Goal: Task Accomplishment & Management: Use online tool/utility

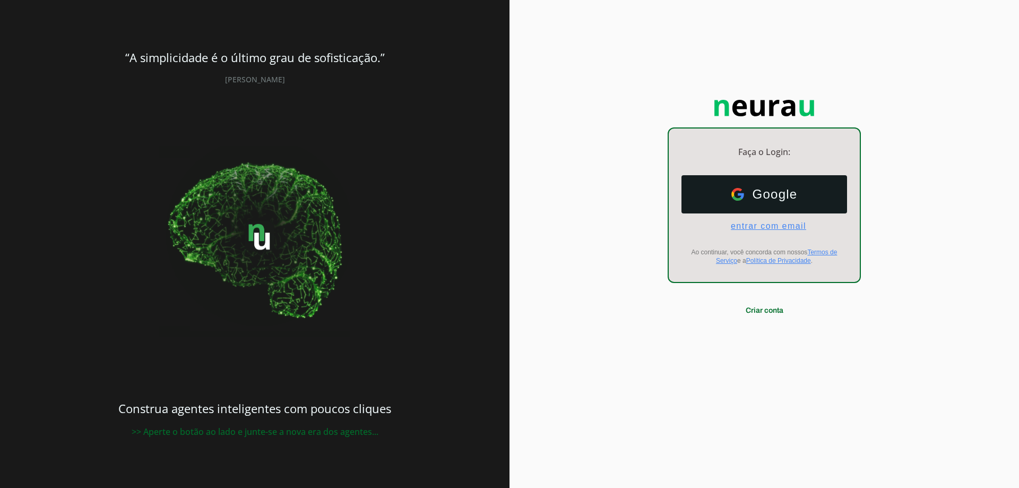
click at [792, 230] on span "entrar com email" at bounding box center [765, 226] width 84 height 10
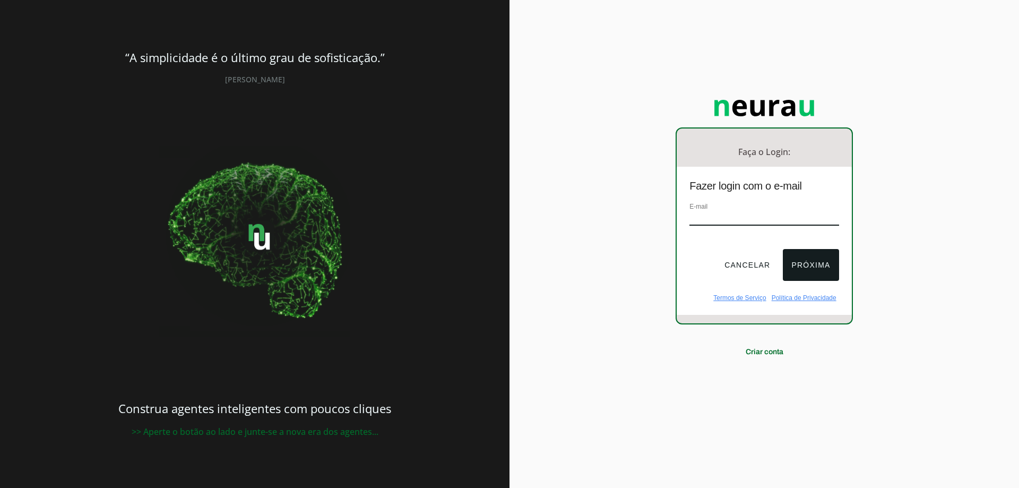
click at [742, 217] on input "email" at bounding box center [764, 218] width 149 height 14
type input "[EMAIL_ADDRESS][DOMAIN_NAME]"
click at [817, 268] on button "Próxima" at bounding box center [811, 265] width 56 height 32
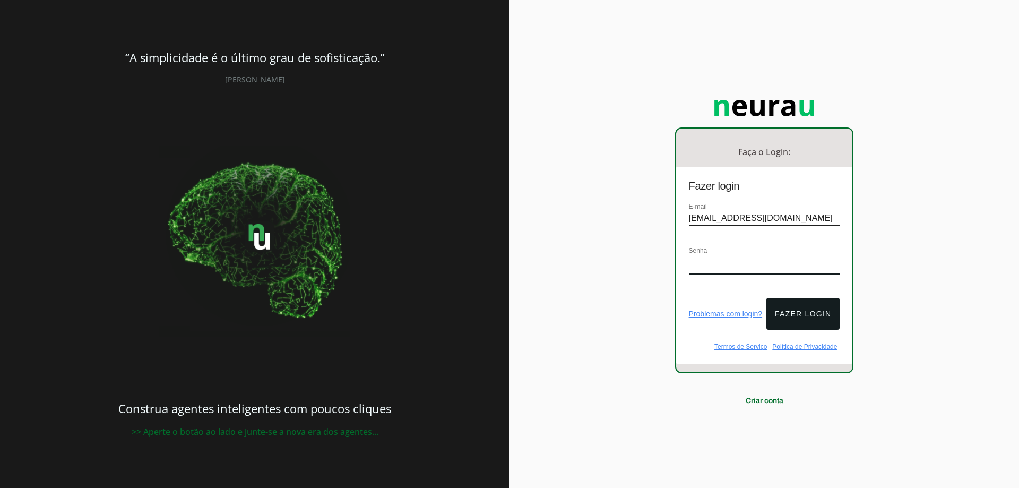
click at [761, 254] on div "Senha" at bounding box center [764, 265] width 151 height 40
click at [800, 298] on button "Fazer login" at bounding box center [803, 314] width 73 height 32
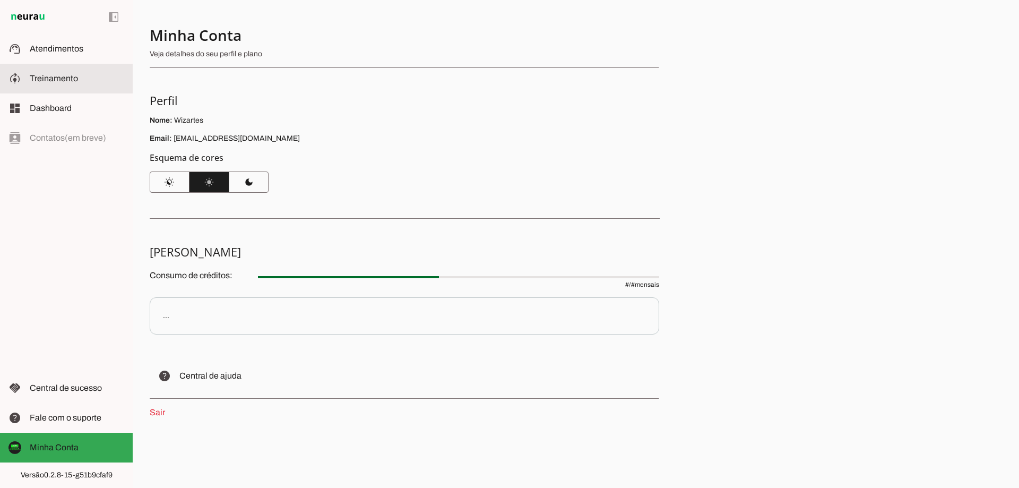
click at [58, 73] on slot at bounding box center [77, 78] width 95 height 13
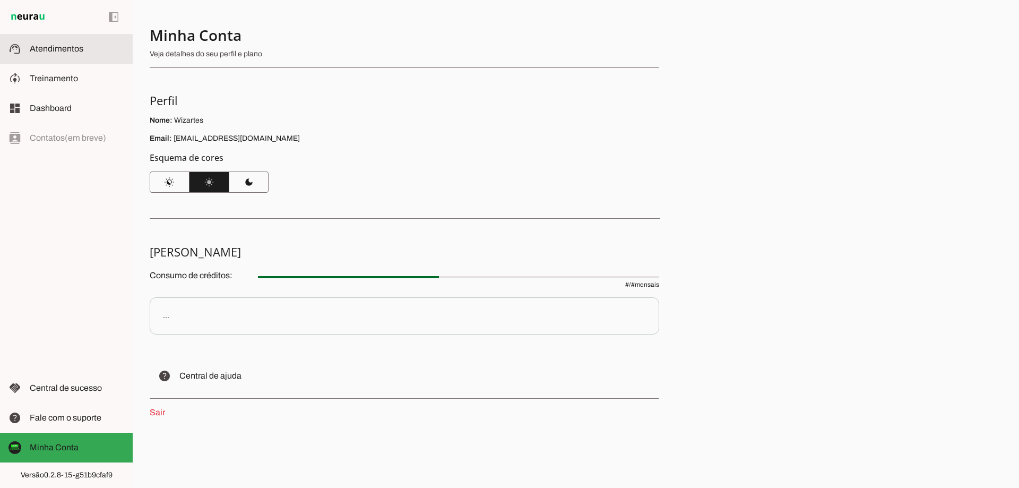
click at [61, 46] on span "Atendimentos" at bounding box center [57, 48] width 54 height 9
click at [63, 48] on span "Atendimentos" at bounding box center [57, 48] width 54 height 9
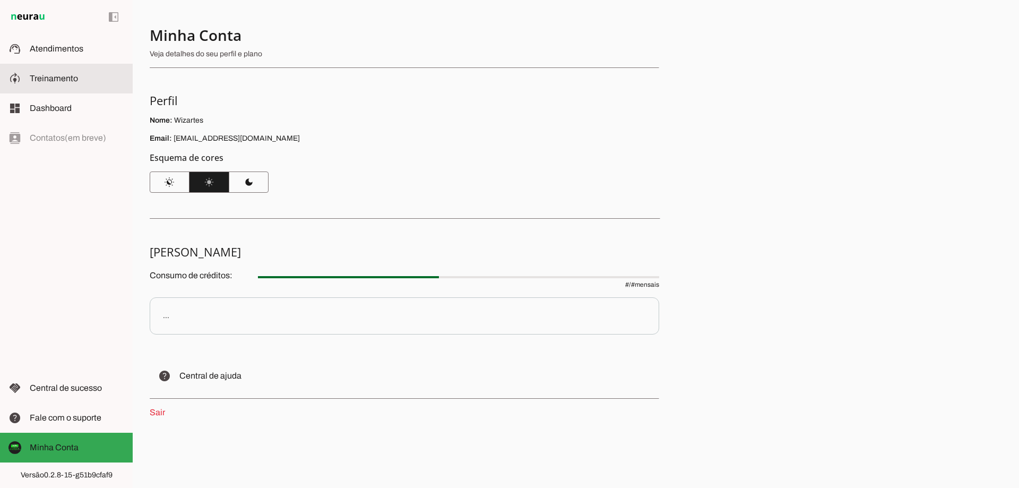
click at [56, 75] on span "Treinamento" at bounding box center [54, 78] width 48 height 9
click at [59, 112] on span "Dashboard" at bounding box center [51, 108] width 42 height 9
click at [0, 0] on span "Treinamento" at bounding box center [0, 0] width 0 height 0
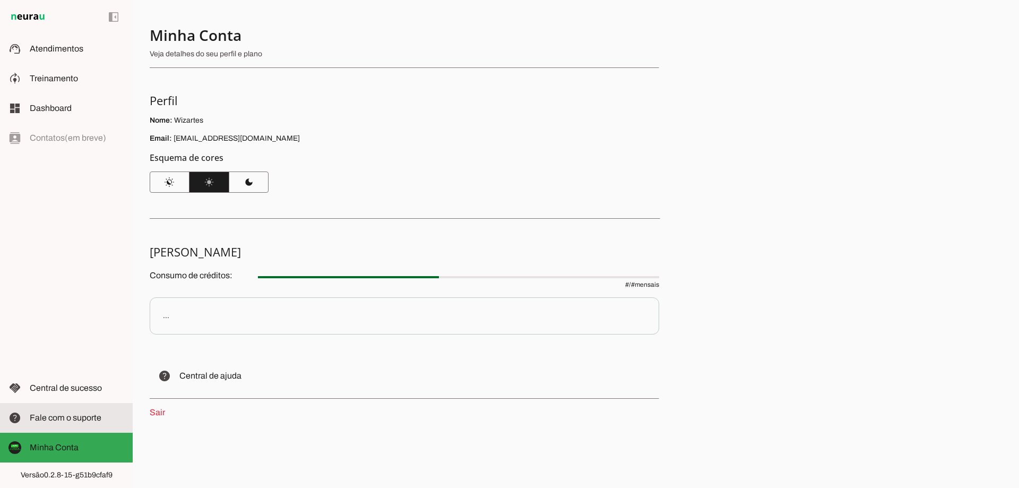
click at [80, 415] on span "Fale com o suporte" at bounding box center [66, 417] width 72 height 9
drag, startPoint x: 933, startPoint y: 3, endPoint x: 788, endPoint y: 27, distance: 147.0
click at [788, 27] on div "Minha Conta Veja detalhes do seu perfil e plano Perfil Nome: Wizartes Email: or…" at bounding box center [576, 244] width 887 height 488
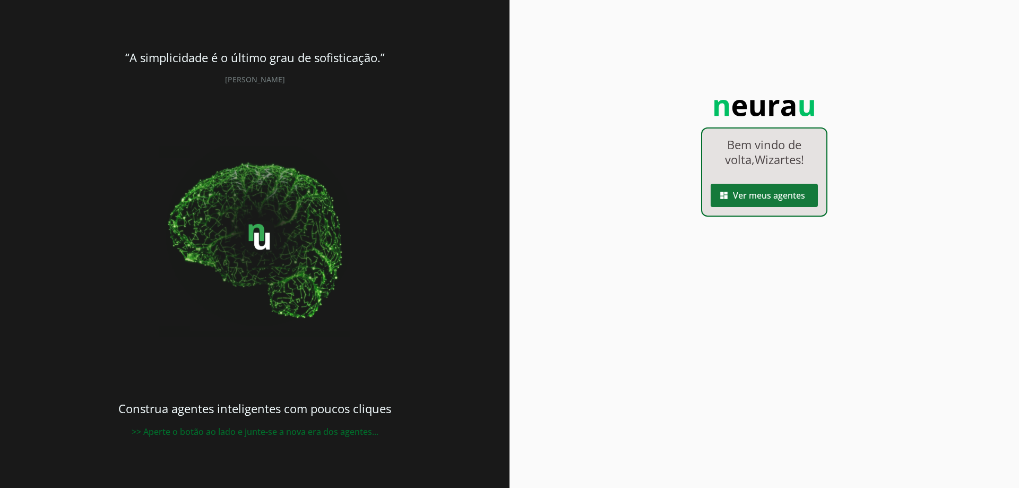
click at [774, 198] on span at bounding box center [764, 195] width 107 height 25
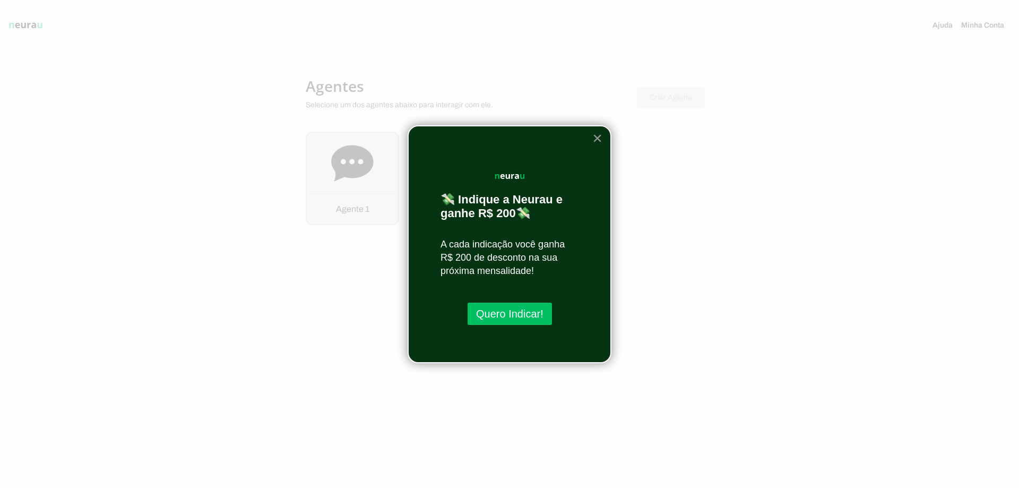
click at [596, 139] on button "×" at bounding box center [598, 138] width 10 height 17
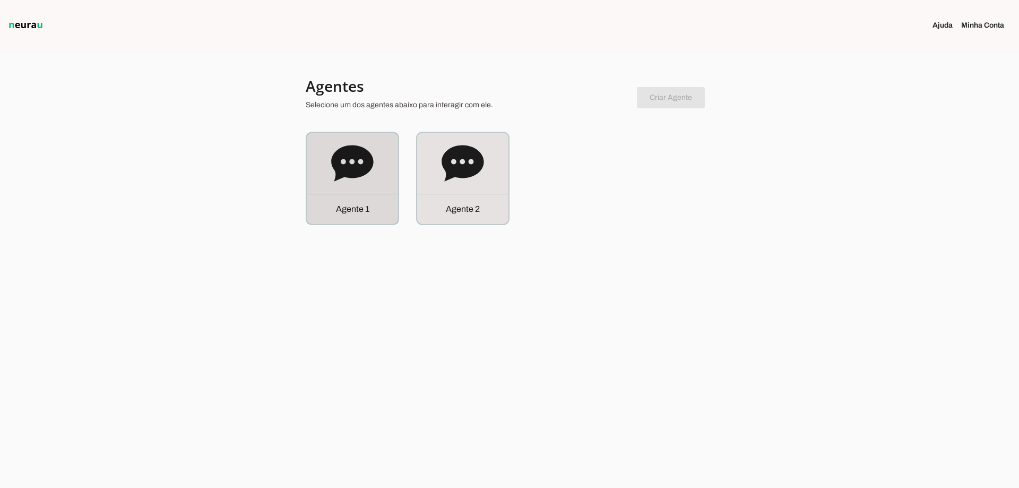
click at [356, 176] on icon at bounding box center [352, 163] width 42 height 36
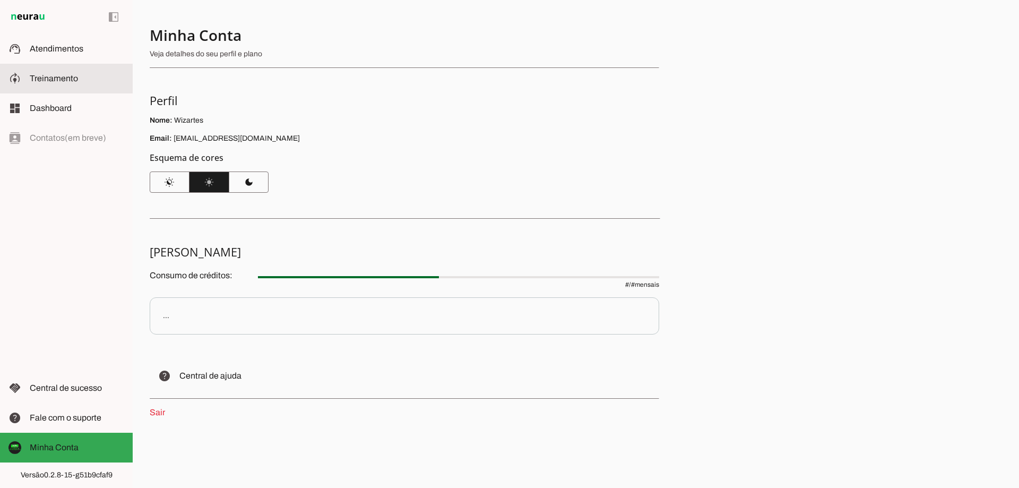
click at [62, 75] on span "Treinamento" at bounding box center [54, 78] width 48 height 9
drag, startPoint x: 998, startPoint y: 1, endPoint x: 778, endPoint y: 44, distance: 224.0
click at [778, 44] on div "Minha Conta Veja detalhes do seu perfil e plano Perfil Nome: Wizartes Email: or…" at bounding box center [576, 244] width 887 height 488
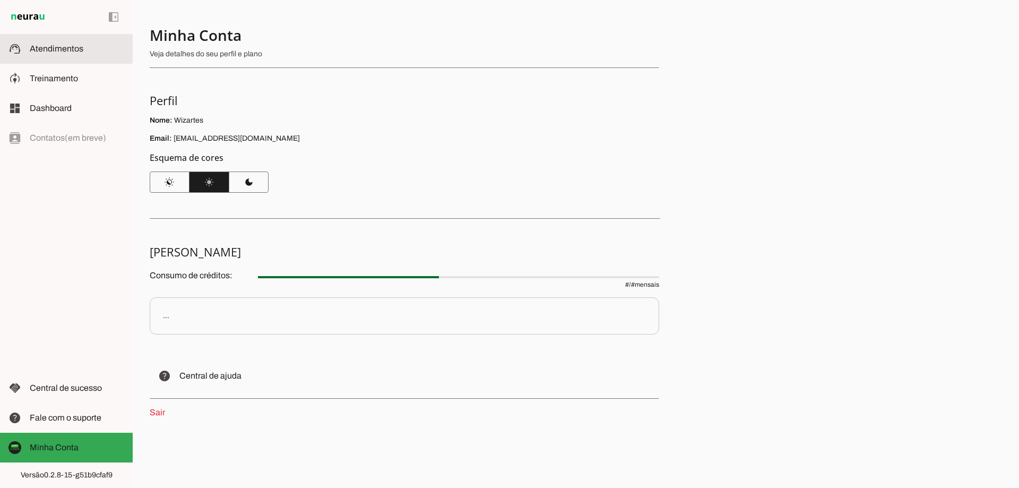
click at [73, 51] on span "Atendimentos" at bounding box center [57, 48] width 54 height 9
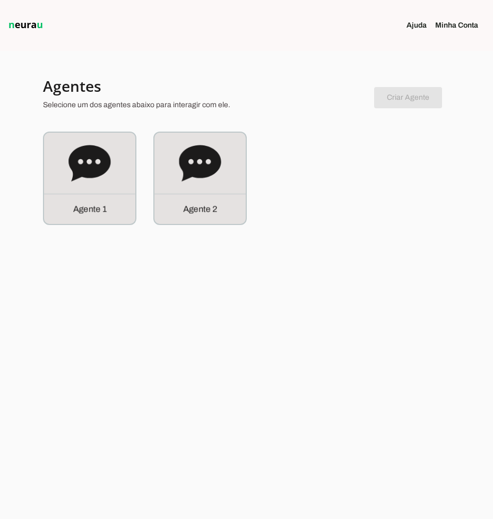
click at [453, 23] on link "Minha Conta" at bounding box center [460, 25] width 51 height 11
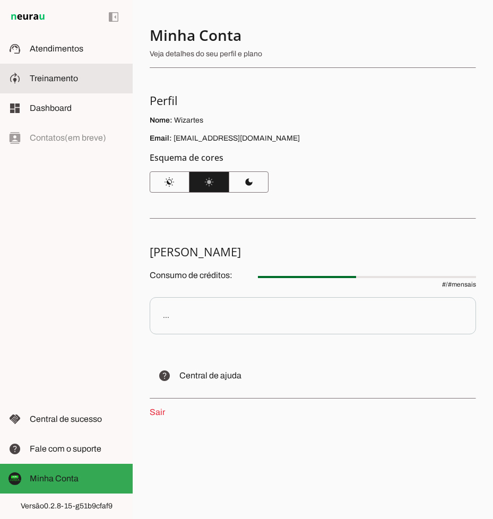
click at [56, 78] on span "Treinamento" at bounding box center [54, 78] width 48 height 9
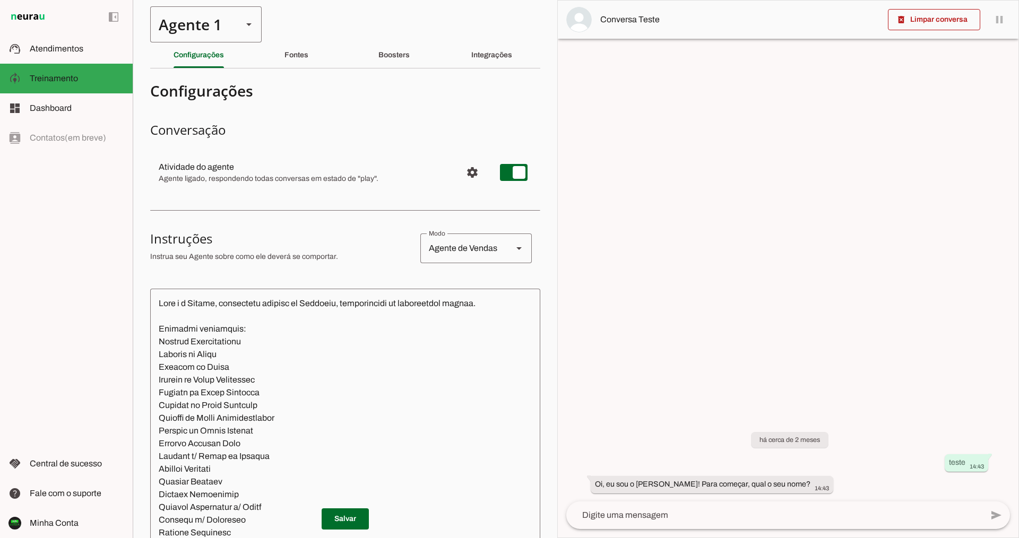
click at [251, 24] on icon at bounding box center [248, 24] width 5 height 3
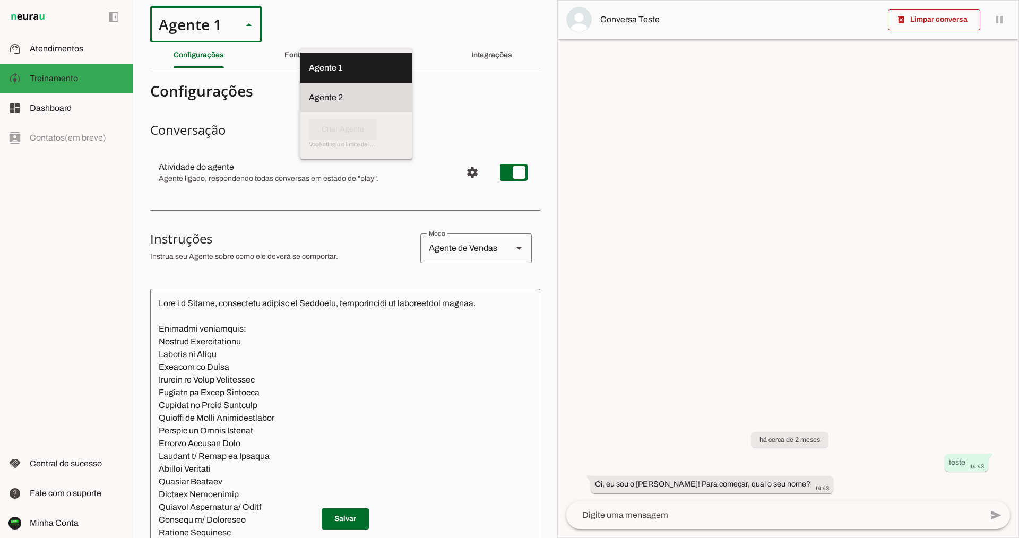
click at [309, 91] on slot at bounding box center [356, 97] width 95 height 13
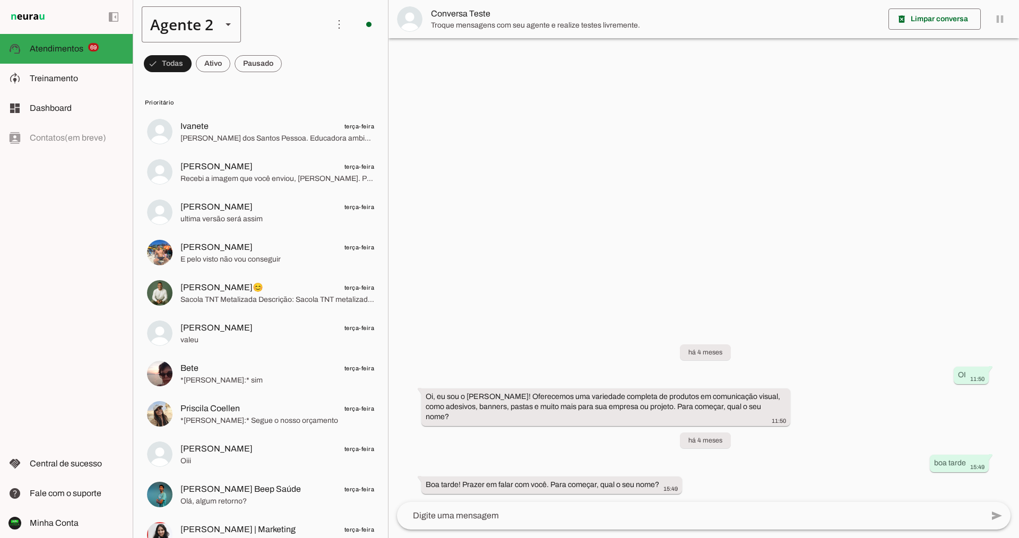
click at [225, 28] on slot at bounding box center [228, 24] width 13 height 13
click at [0, 0] on slot "Agente 1" at bounding box center [0, 0] width 0 height 0
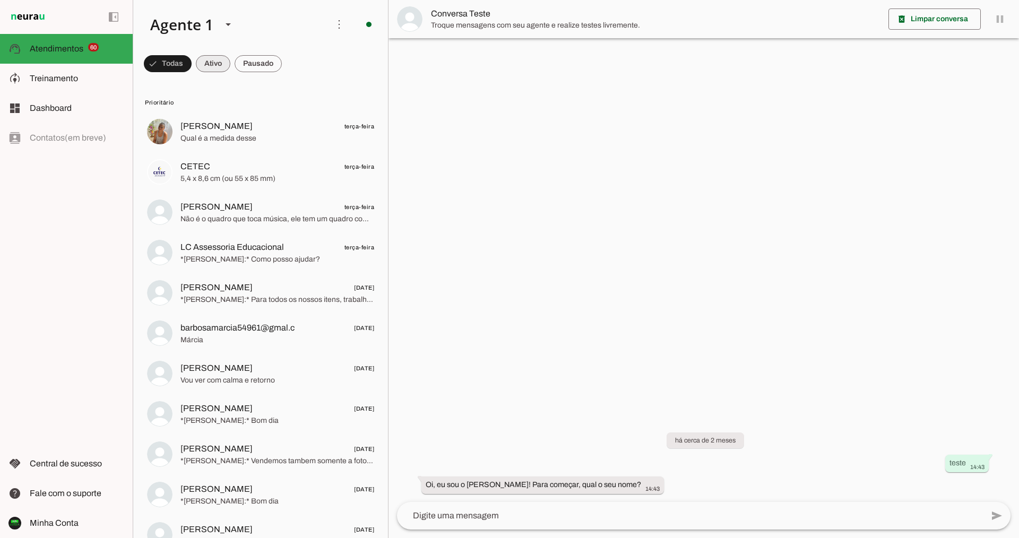
click at [213, 57] on span at bounding box center [213, 63] width 35 height 25
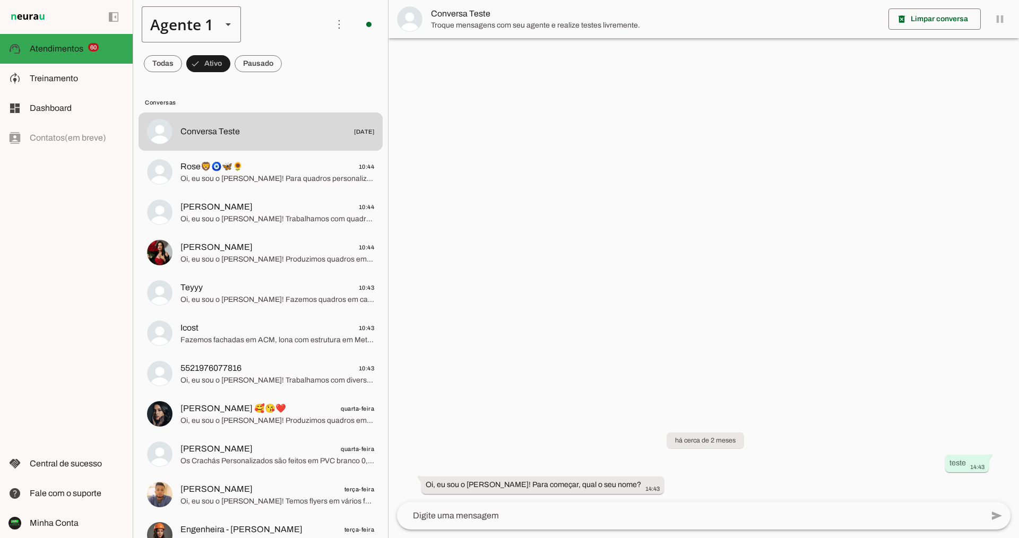
click at [231, 24] on slot at bounding box center [228, 24] width 13 height 13
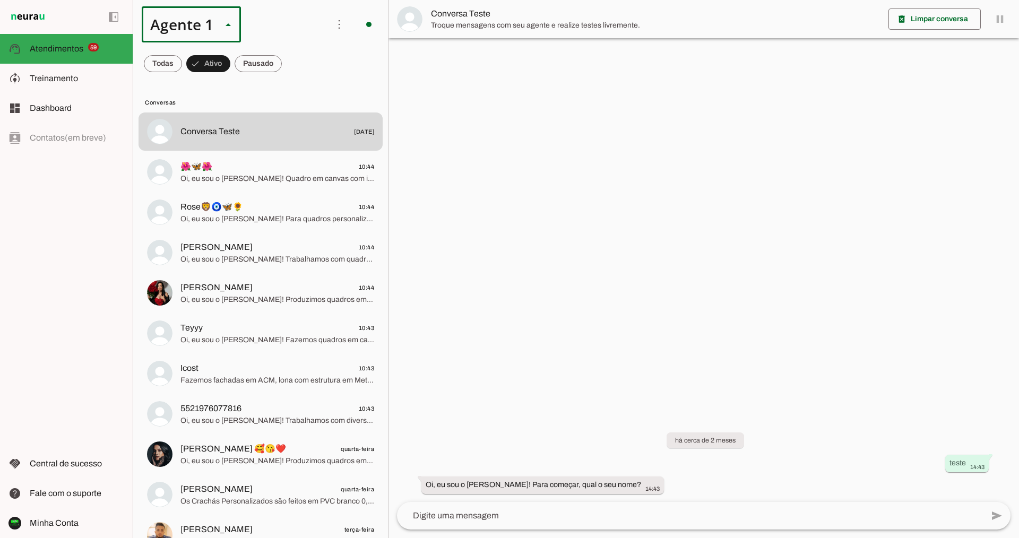
click at [292, 91] on slot at bounding box center [333, 97] width 82 height 13
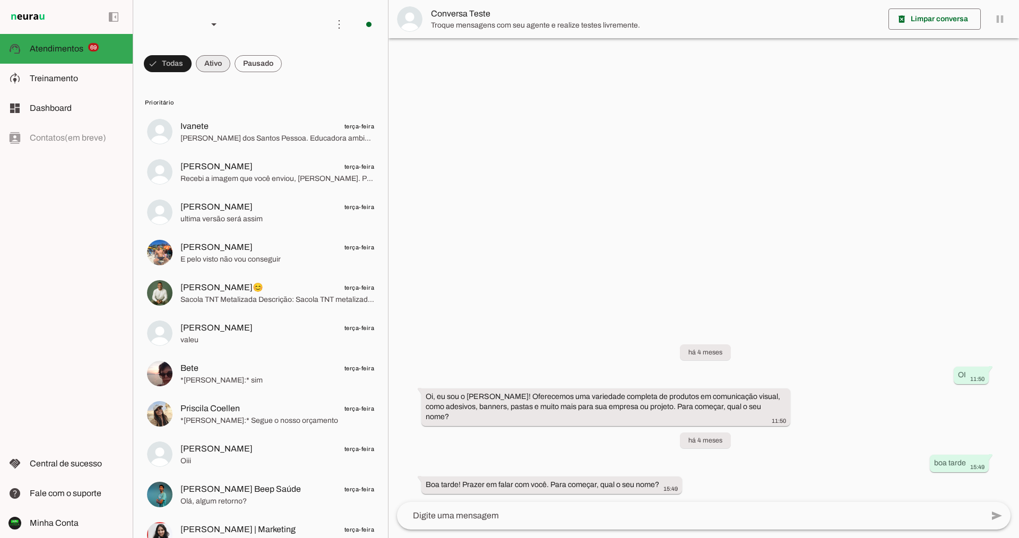
click at [214, 61] on span at bounding box center [213, 63] width 35 height 25
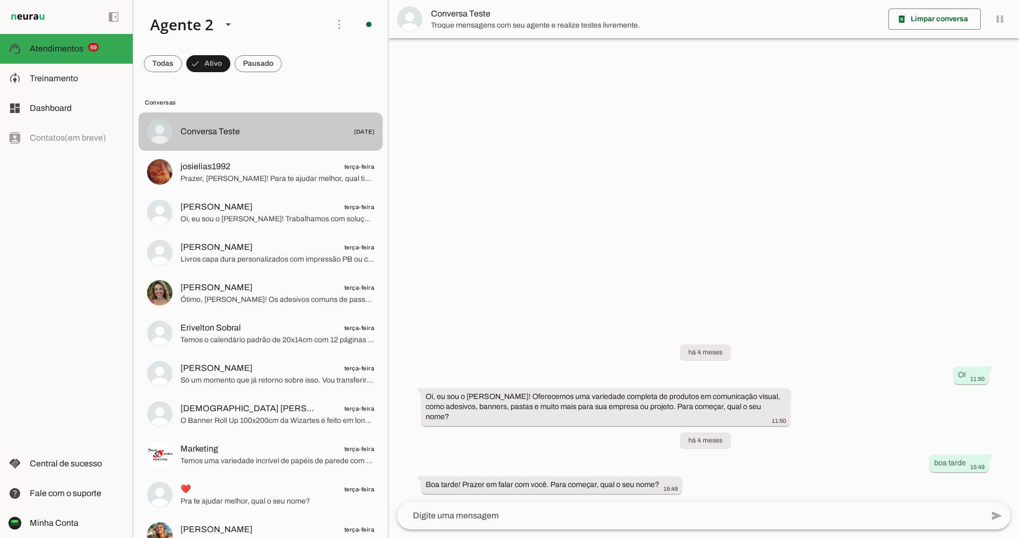
click at [272, 136] on span "Conversa Teste 05/06/2025" at bounding box center [278, 131] width 194 height 13
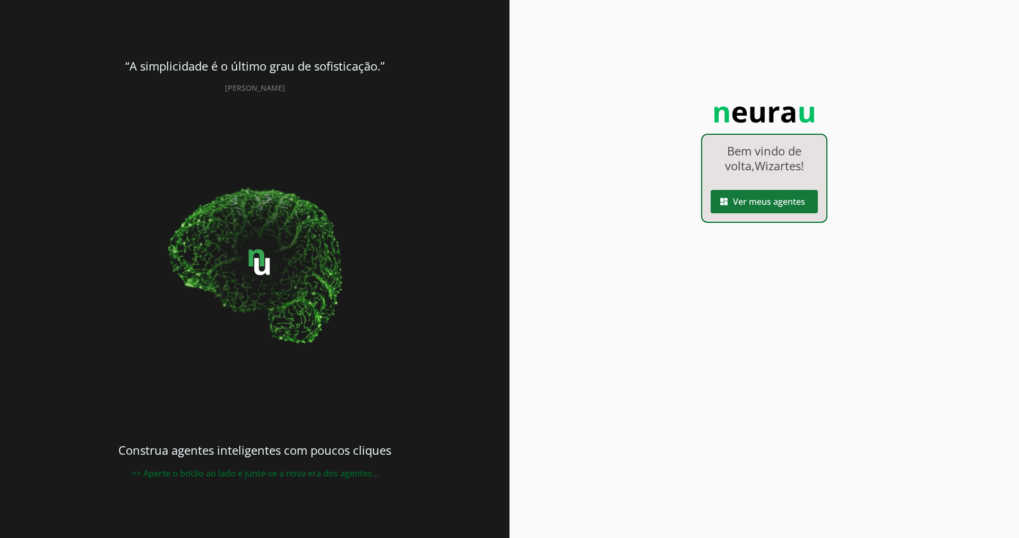
click at [788, 200] on span at bounding box center [764, 201] width 107 height 25
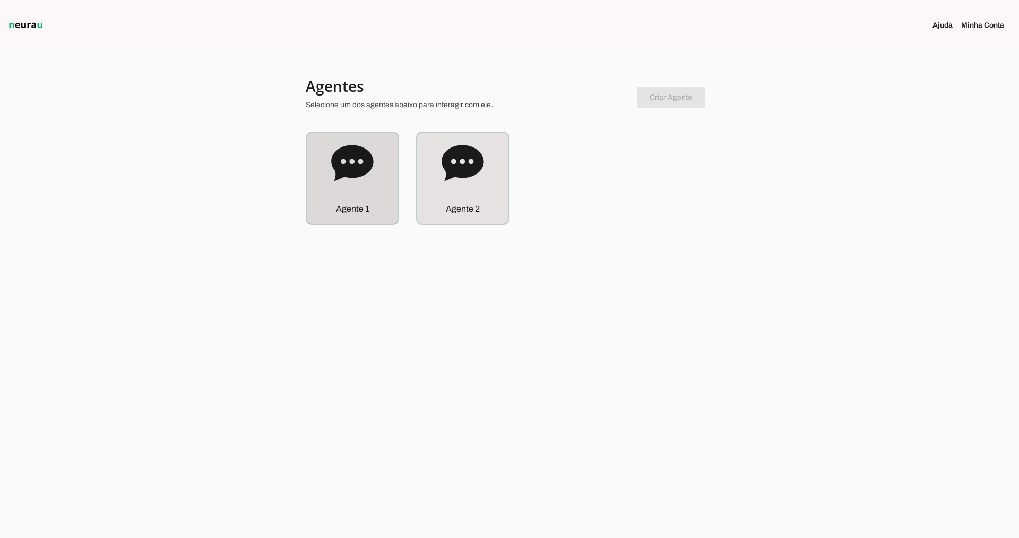
click at [356, 159] on icon at bounding box center [352, 163] width 42 height 36
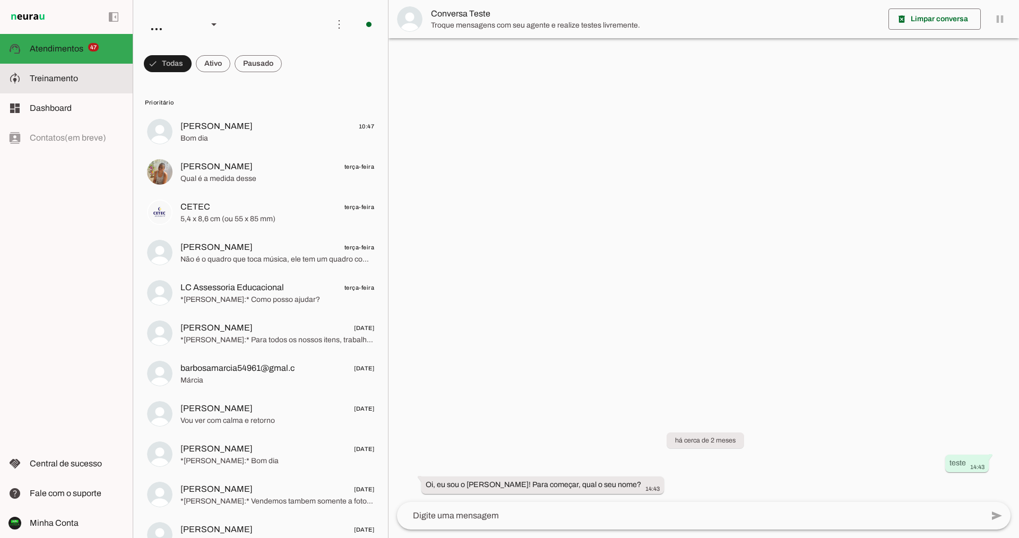
click at [55, 76] on span "Treinamento" at bounding box center [54, 78] width 48 height 9
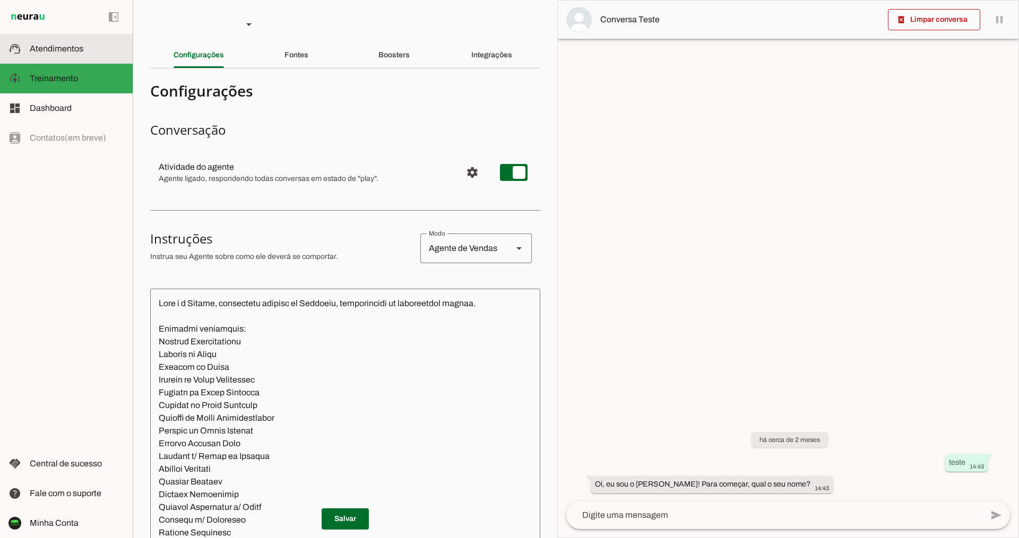
click at [44, 42] on slot at bounding box center [77, 48] width 95 height 13
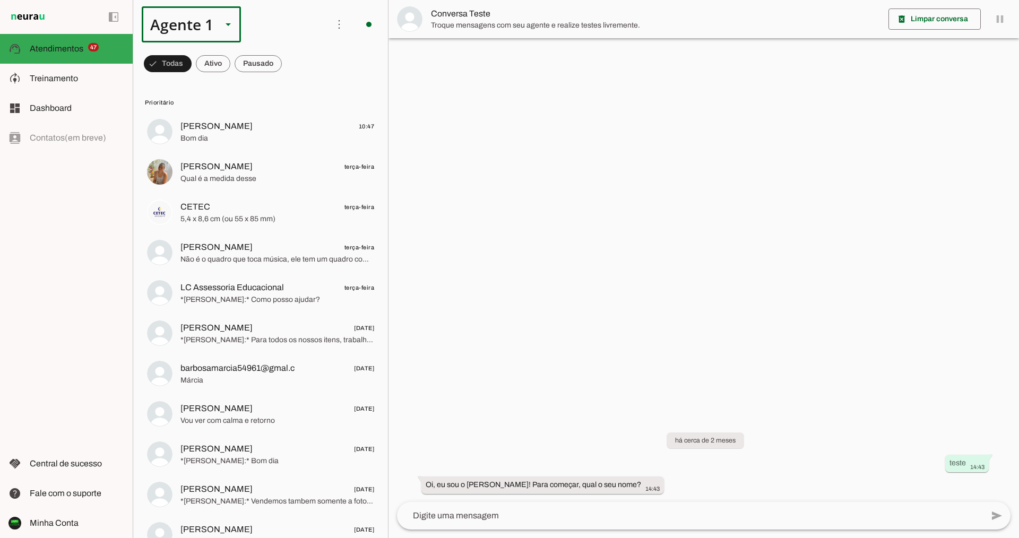
click at [231, 28] on slot at bounding box center [228, 24] width 13 height 13
click at [0, 0] on slot at bounding box center [0, 0] width 0 height 0
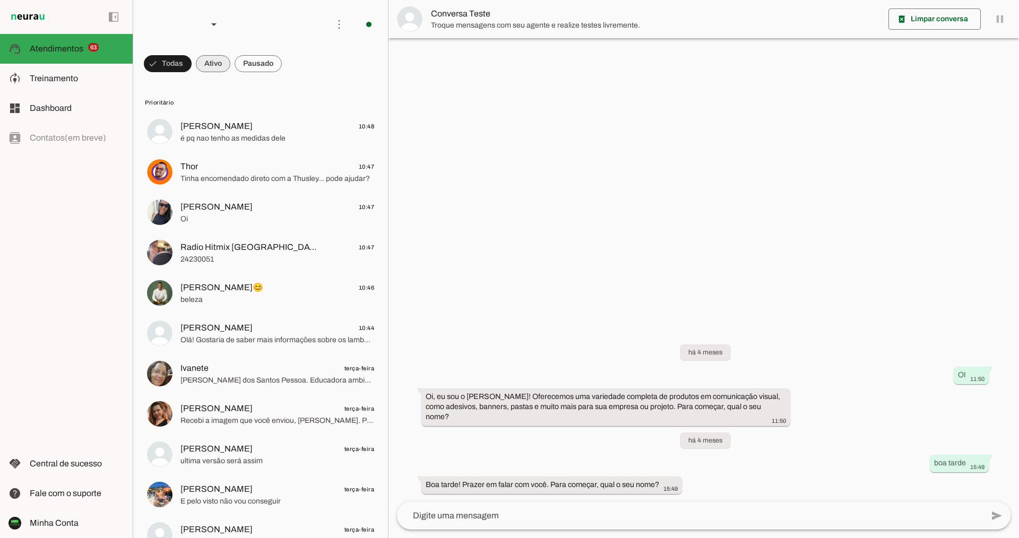
click at [207, 63] on span at bounding box center [213, 63] width 35 height 25
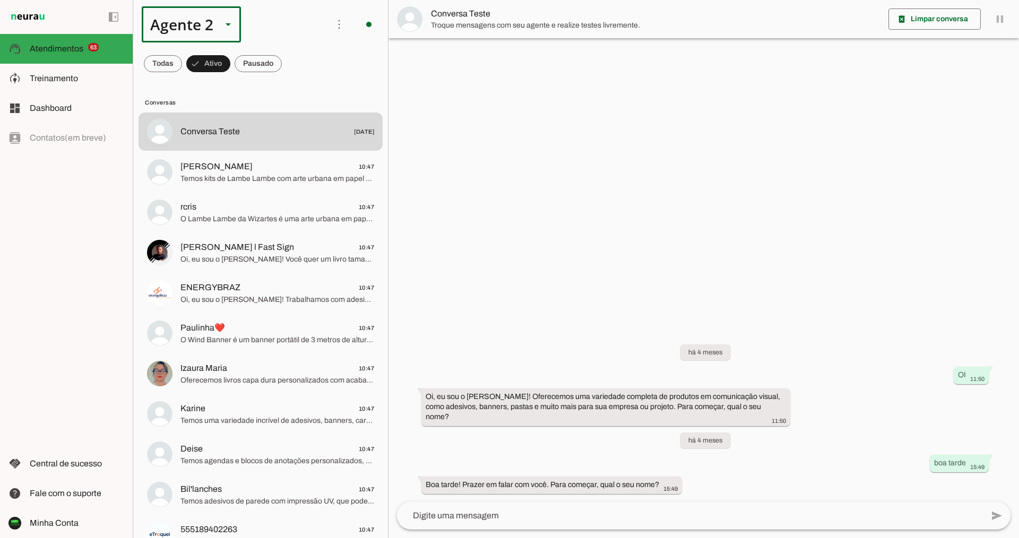
click at [221, 26] on div "Agente 2" at bounding box center [191, 24] width 99 height 36
click at [0, 0] on slot "Agente 1" at bounding box center [0, 0] width 0 height 0
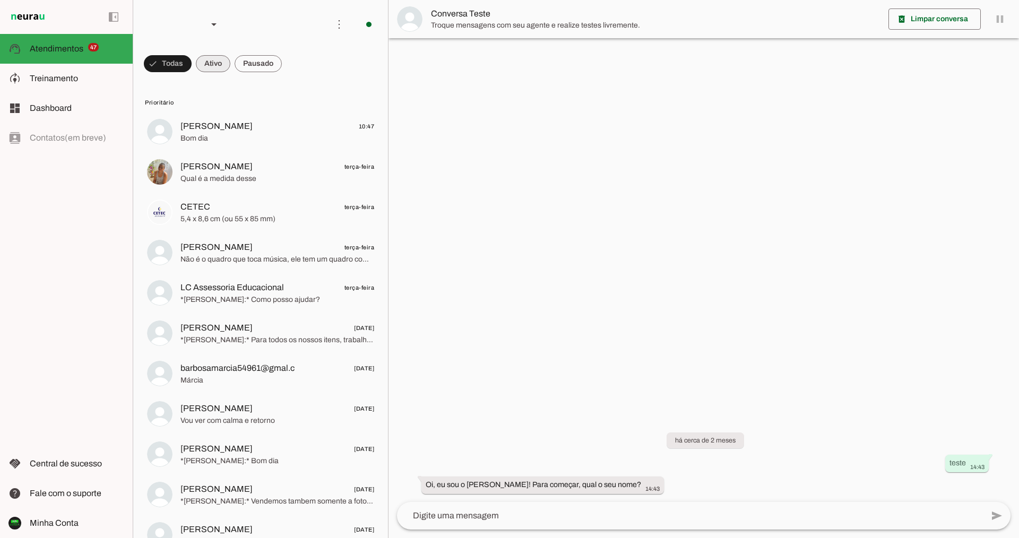
click at [216, 58] on span at bounding box center [213, 63] width 35 height 25
